Goal: Navigation & Orientation: Find specific page/section

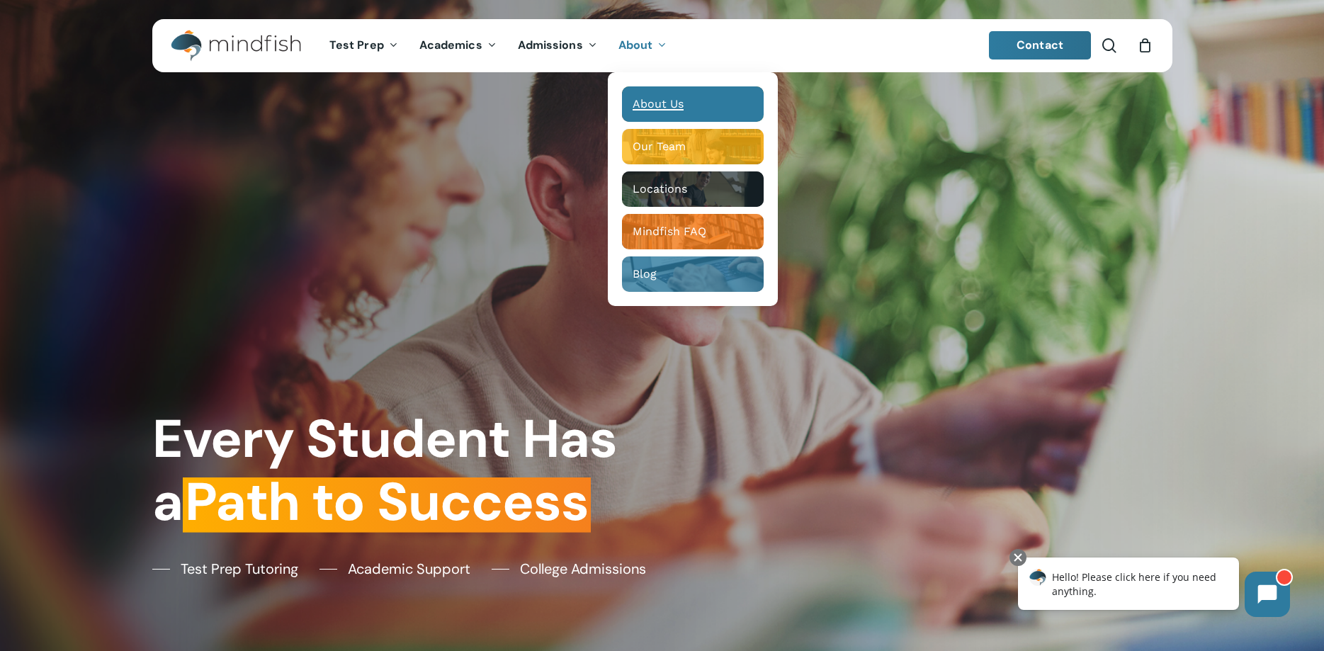
click at [670, 94] on div "Main Menu" at bounding box center [693, 103] width 142 height 35
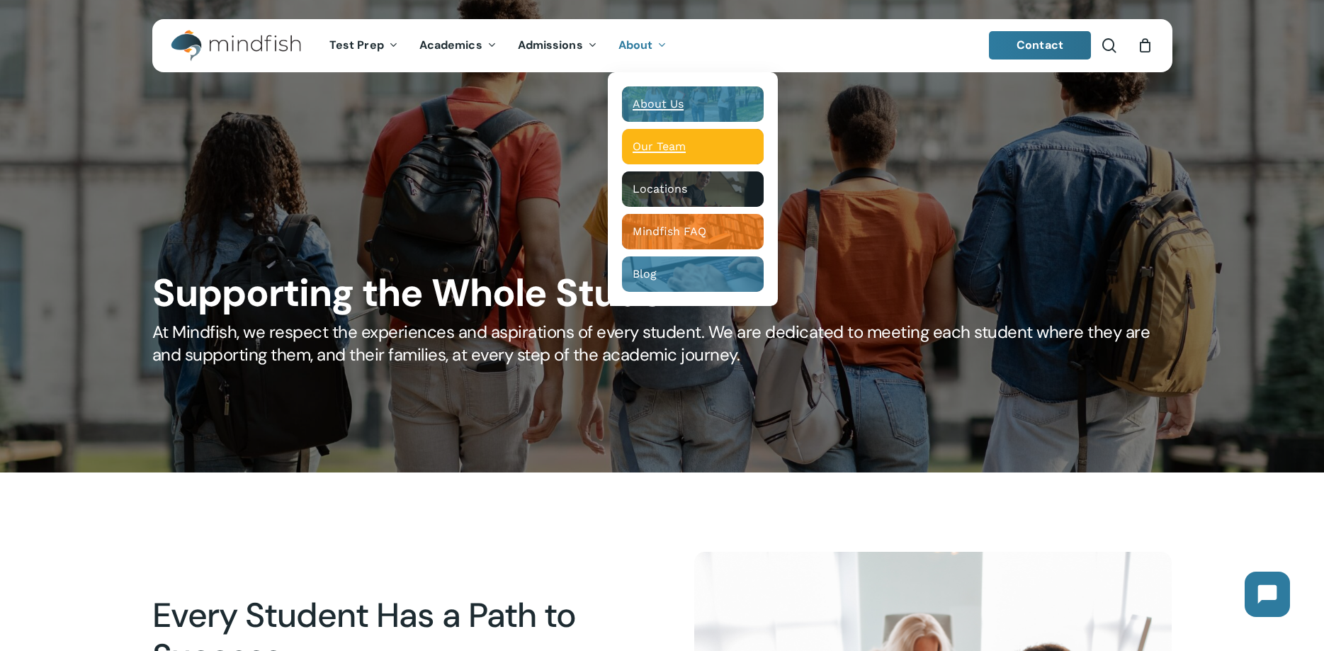
click at [640, 152] on span "Our Team" at bounding box center [658, 146] width 53 height 13
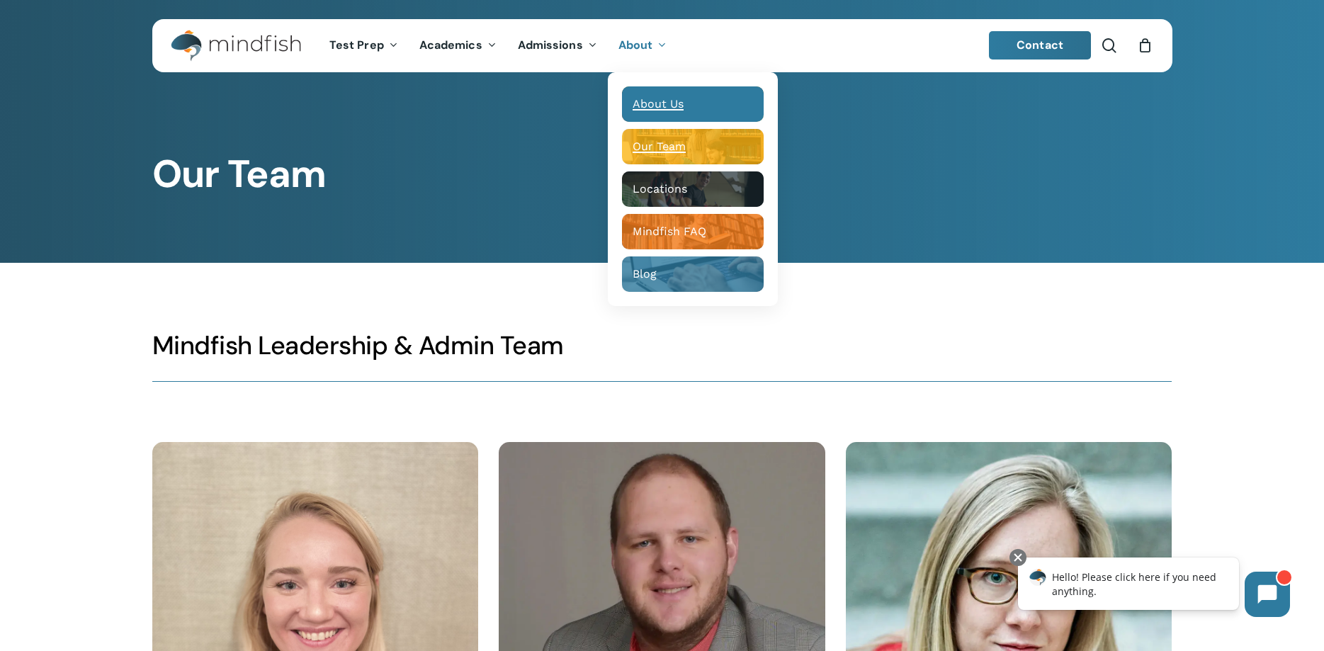
click at [650, 98] on span "About Us" at bounding box center [657, 103] width 51 height 13
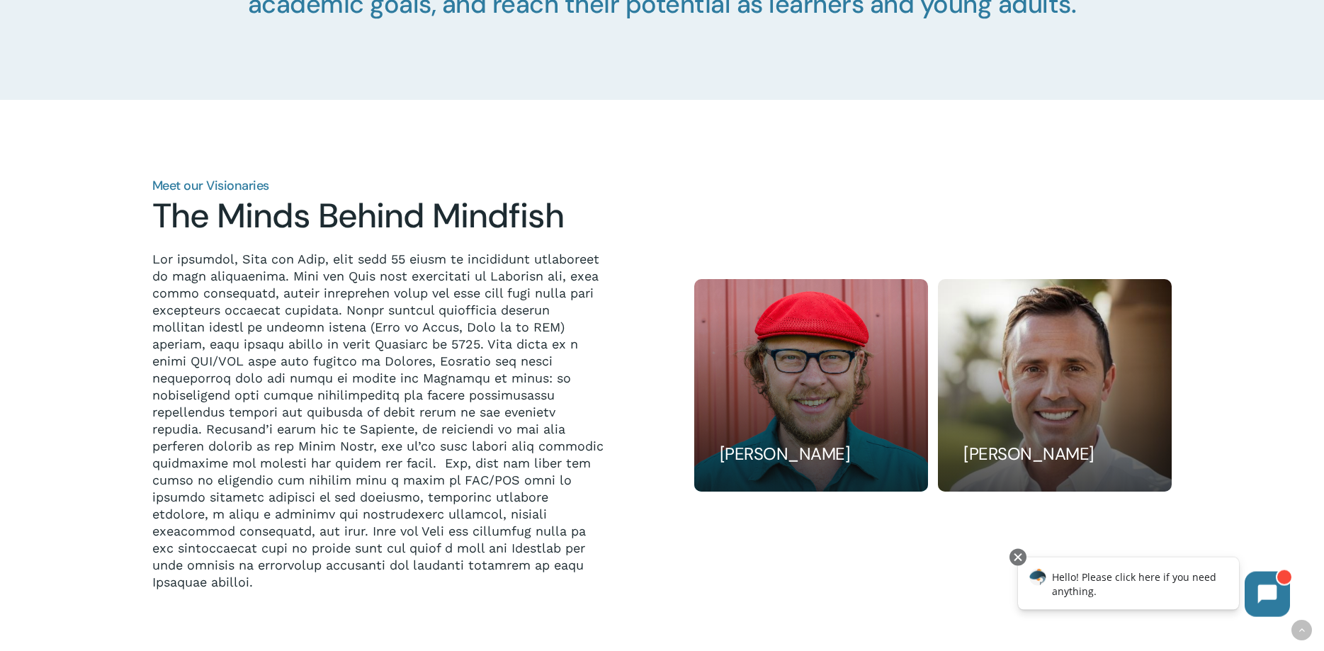
scroll to position [1156, 0]
